Goal: Use online tool/utility: Utilize a website feature to perform a specific function

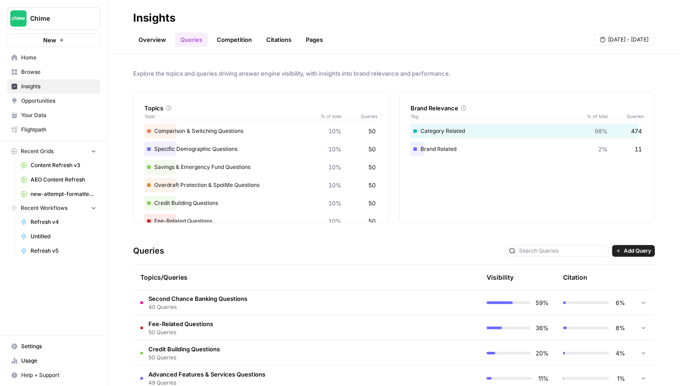
scroll to position [89, 0]
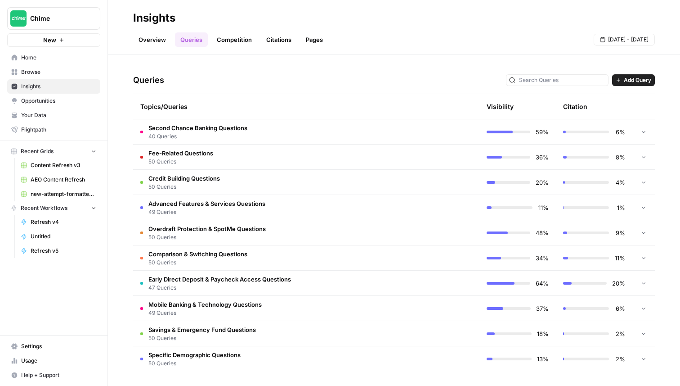
click at [222, 40] on link "Competition" at bounding box center [234, 39] width 46 height 14
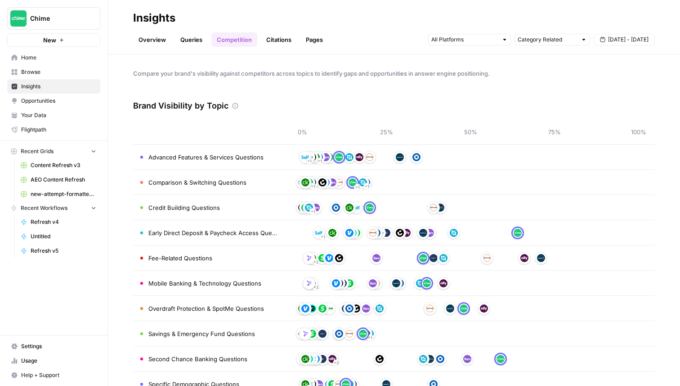
click at [187, 37] on link "Queries" at bounding box center [191, 39] width 33 height 14
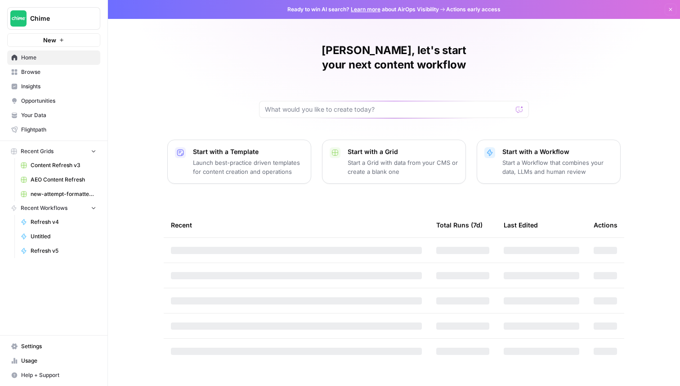
click at [34, 16] on span "Chime" at bounding box center [57, 18] width 54 height 9
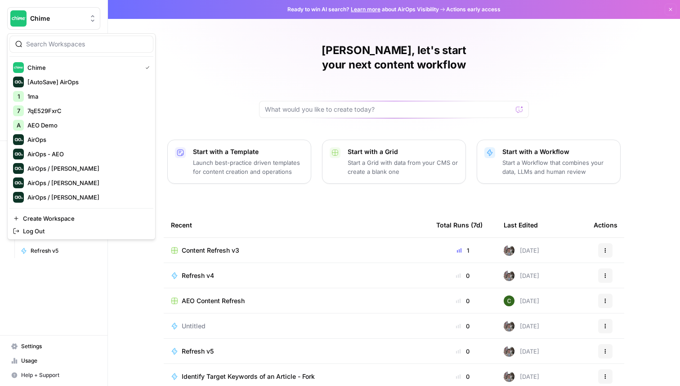
type input "m"
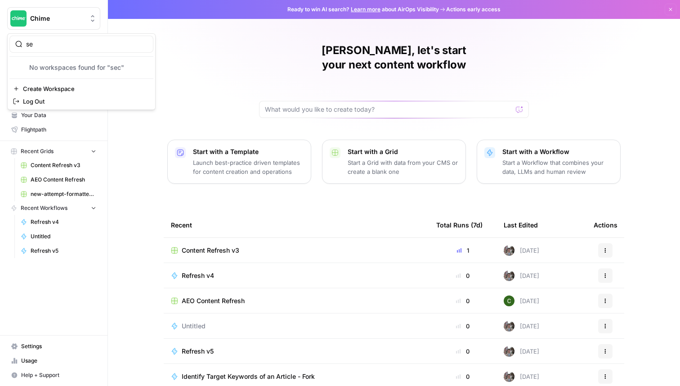
type input "s"
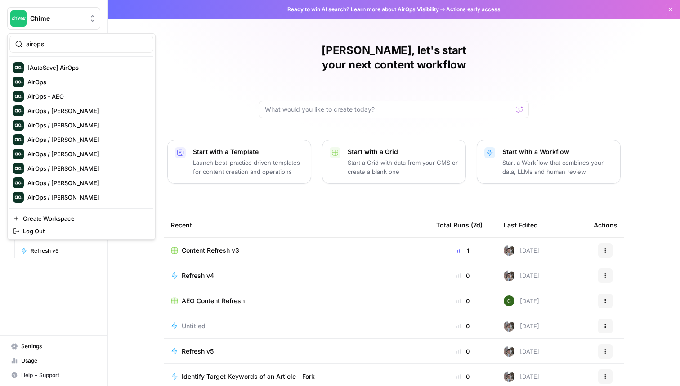
type input "airops"
click at [67, 85] on span "AirOps" at bounding box center [86, 81] width 119 height 9
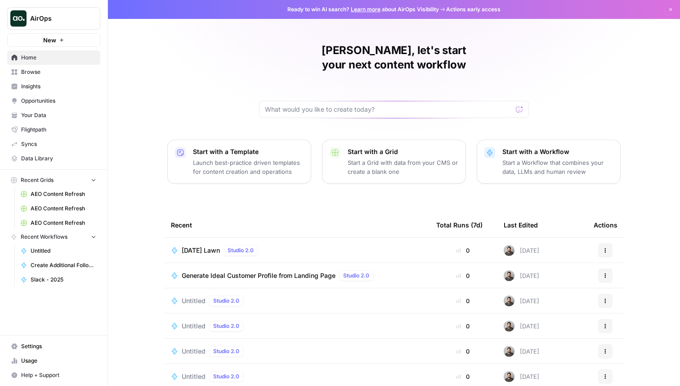
click at [65, 73] on span "Browse" at bounding box center [58, 72] width 75 height 8
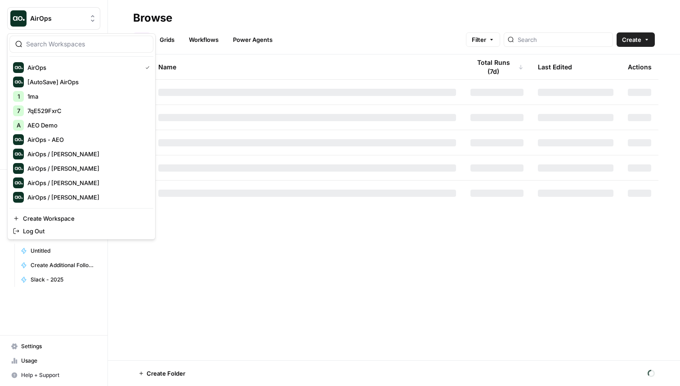
click at [64, 18] on span "AirOps" at bounding box center [57, 18] width 54 height 9
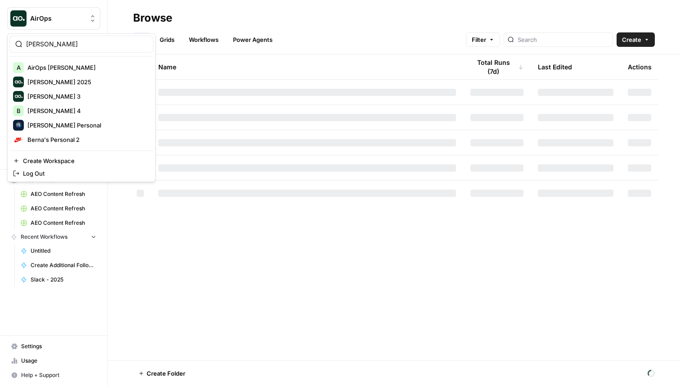
type input "berna"
click at [67, 123] on span "Berna's Personal" at bounding box center [86, 125] width 119 height 9
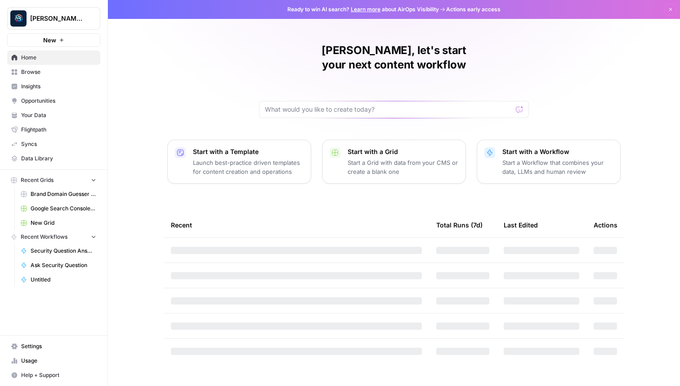
click at [67, 84] on span "Insights" at bounding box center [58, 86] width 75 height 8
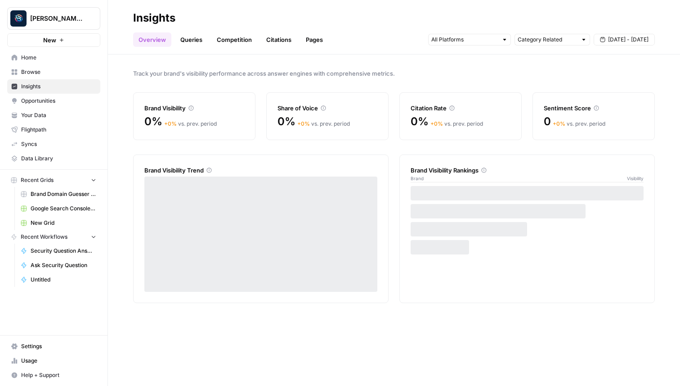
click at [190, 40] on link "Queries" at bounding box center [191, 39] width 33 height 14
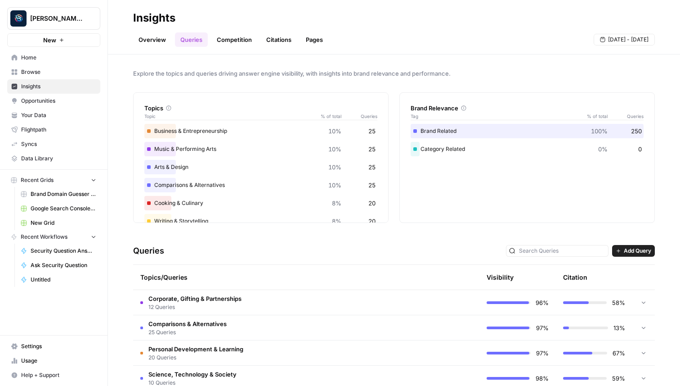
click at [163, 44] on link "Overview" at bounding box center [152, 39] width 38 height 14
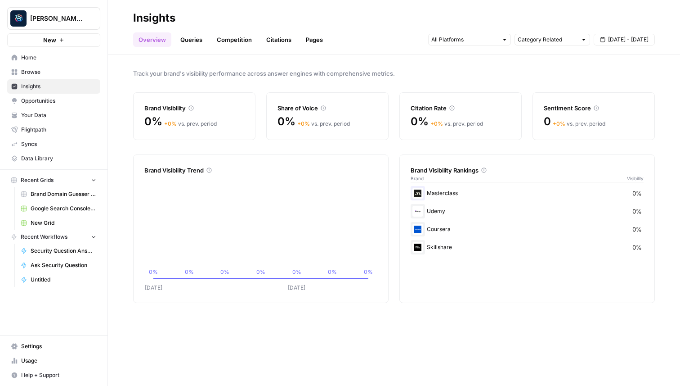
click at [55, 67] on link "Browse" at bounding box center [53, 72] width 93 height 14
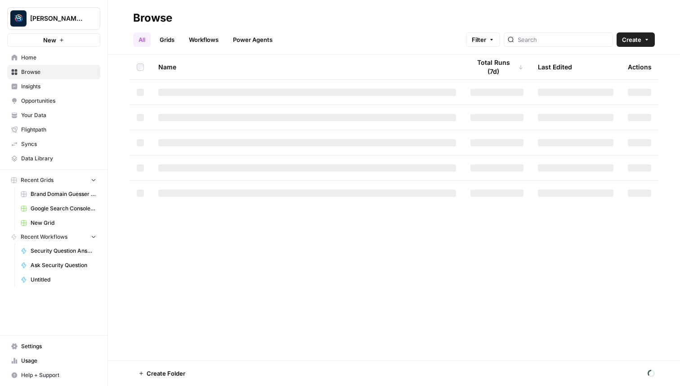
click at [167, 43] on link "Grids" at bounding box center [167, 39] width 26 height 14
click at [205, 43] on link "Workflows" at bounding box center [204, 39] width 40 height 14
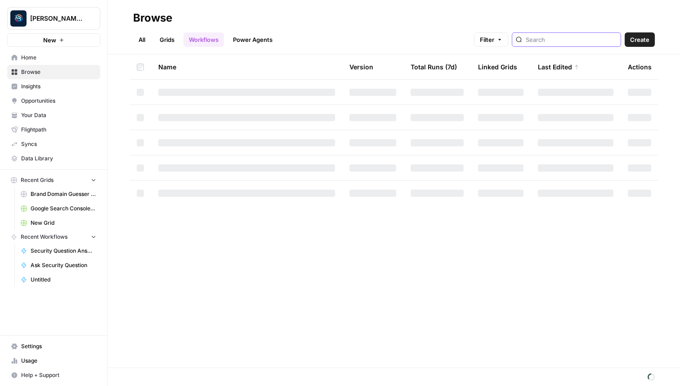
click at [596, 42] on input "search" at bounding box center [571, 39] width 91 height 9
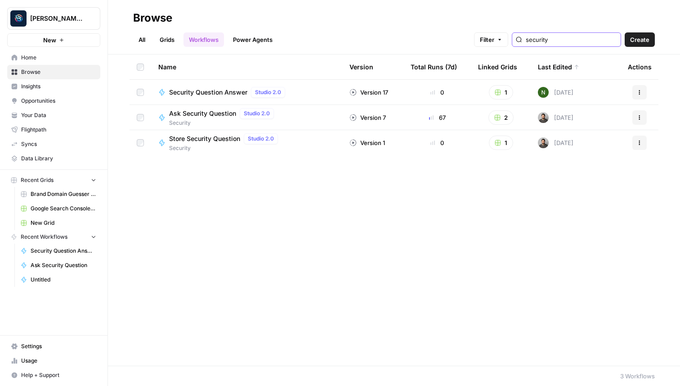
type input "security"
click at [192, 118] on div "Ask Security Question Studio 2.0" at bounding box center [223, 113] width 108 height 11
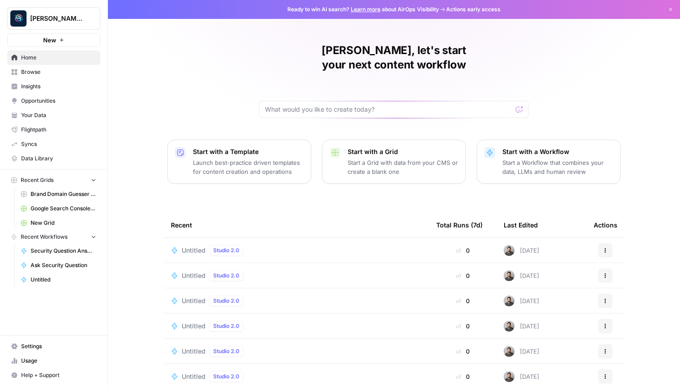
click at [80, 10] on button "[PERSON_NAME] Personal" at bounding box center [53, 18] width 93 height 22
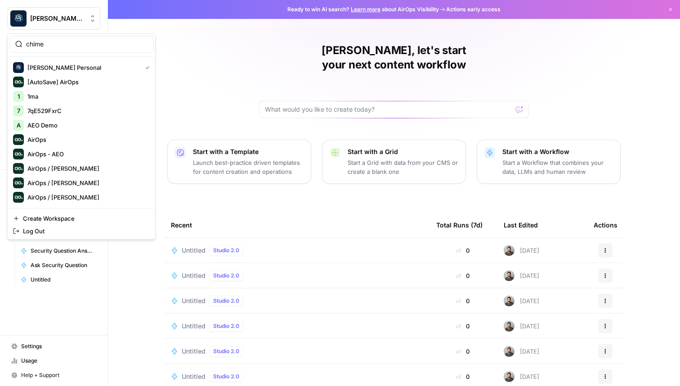
type input "chime"
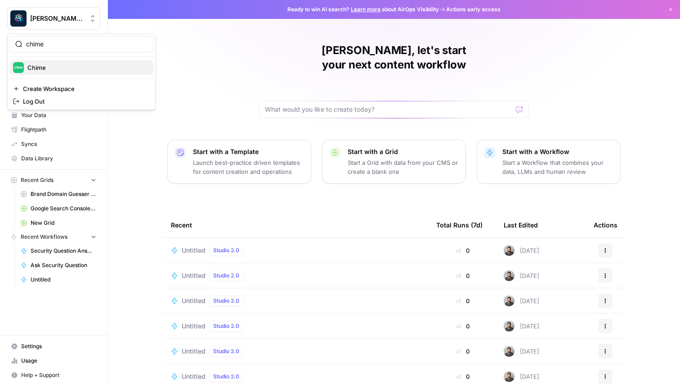
click at [70, 71] on span "Chime" at bounding box center [86, 67] width 119 height 9
